Goal: Find specific fact: Find specific fact

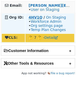
click at [32, 16] on strong "4HV1Q" at bounding box center [36, 17] width 14 height 4
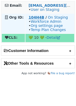
click at [29, 16] on strong "104H4B" at bounding box center [37, 17] width 16 height 4
